Goal: Transaction & Acquisition: Purchase product/service

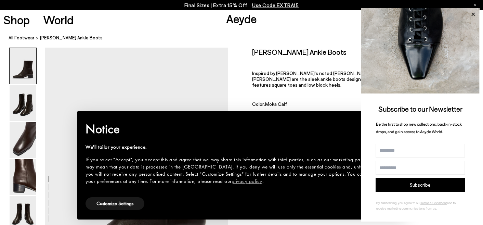
click at [473, 13] on icon at bounding box center [473, 13] width 3 height 3
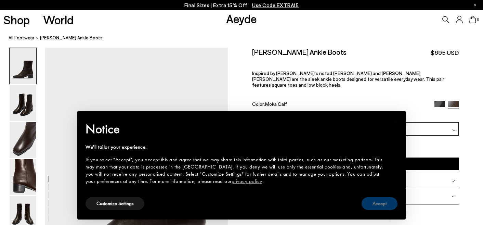
click at [377, 203] on button "Accept" at bounding box center [380, 203] width 36 height 13
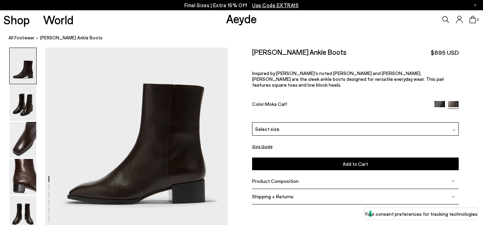
scroll to position [83, 0]
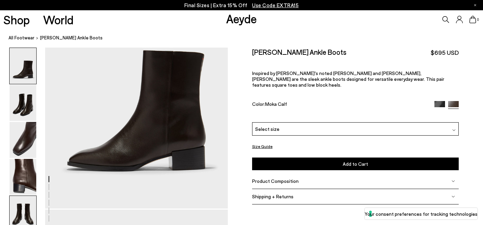
click at [19, 218] on img at bounding box center [23, 214] width 27 height 36
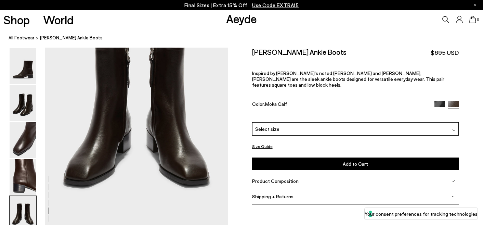
scroll to position [1035, 0]
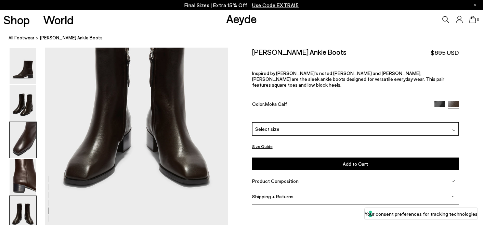
click at [24, 143] on img at bounding box center [23, 140] width 27 height 36
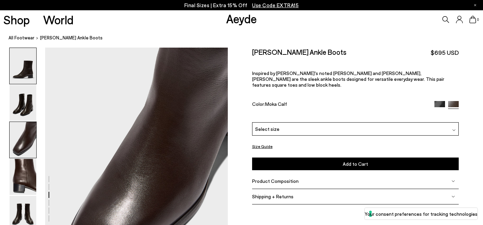
click at [20, 48] on img at bounding box center [23, 66] width 27 height 36
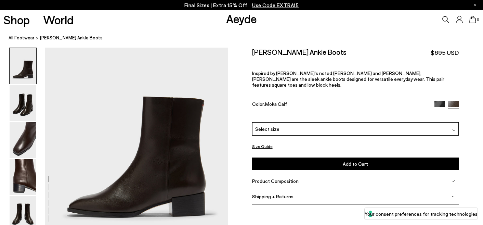
scroll to position [44, 0]
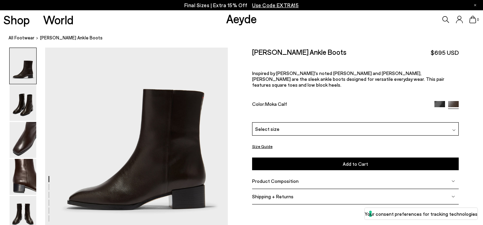
click at [328, 122] on div "Select size" at bounding box center [355, 128] width 207 height 13
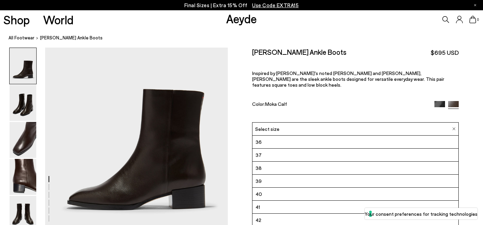
click at [307, 162] on li "38" at bounding box center [356, 168] width 206 height 13
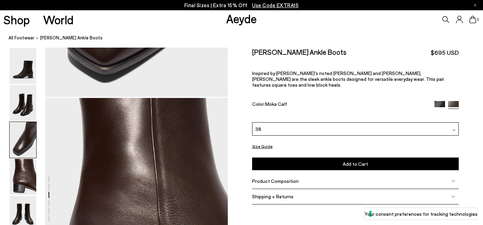
scroll to position [646, 0]
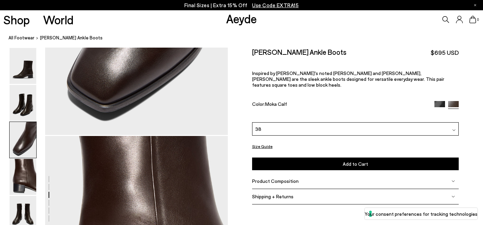
click at [312, 53] on h2 "[PERSON_NAME] Ankle Boots" at bounding box center [299, 52] width 94 height 9
copy div "[PERSON_NAME] Ankle Boots"
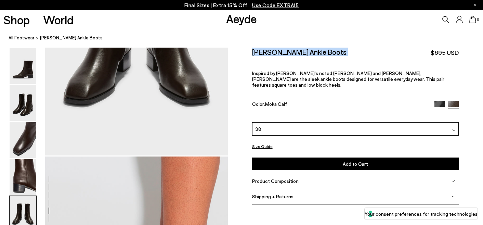
scroll to position [1213, 0]
